Goal: Check status

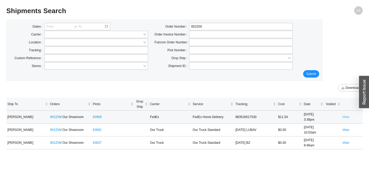
click at [346, 117] on link "View" at bounding box center [345, 117] width 7 height 4
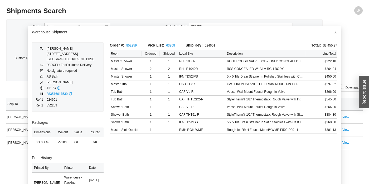
drag, startPoint x: 340, startPoint y: 33, endPoint x: 336, endPoint y: 32, distance: 3.9
click at [340, 33] on span "Close" at bounding box center [336, 32] width 12 height 12
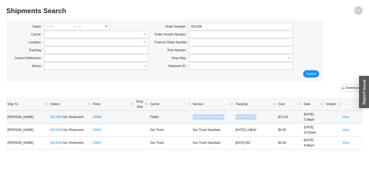
drag, startPoint x: 266, startPoint y: 115, endPoint x: 191, endPoint y: 119, distance: 74.4
click at [191, 119] on tr "[PERSON_NAME] 852259 / Our Showroom 63908 FedEx FedEx Home Delivery 88351661753…" at bounding box center [184, 117] width 356 height 13
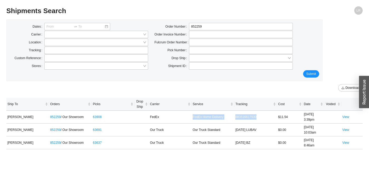
copy tr "FedEx Home Delivery 883516617530"
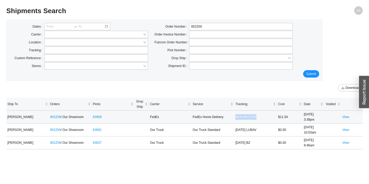
drag, startPoint x: 259, startPoint y: 119, endPoint x: 232, endPoint y: 121, distance: 27.2
click at [232, 121] on tr "[PERSON_NAME] 852259 / Our Showroom 63908 FedEx FedEx Home Delivery 88351661753…" at bounding box center [184, 117] width 356 height 13
copy tr "883516617530"
